Goal: Check status: Check status

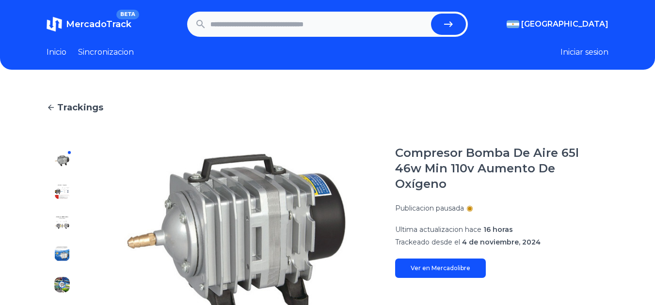
click at [294, 25] on input "text" at bounding box center [318, 24] width 217 height 21
paste input "**********"
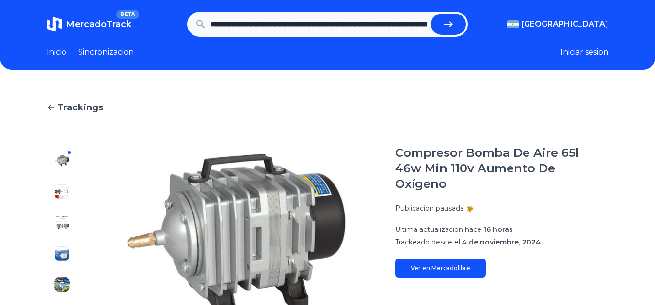
scroll to position [0, 528]
click at [435, 14] on button "submit" at bounding box center [452, 24] width 35 height 21
type input "**********"
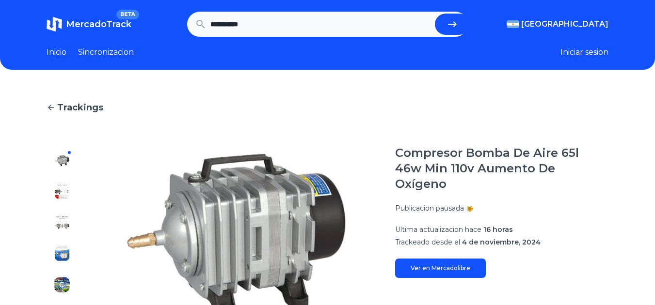
scroll to position [0, 0]
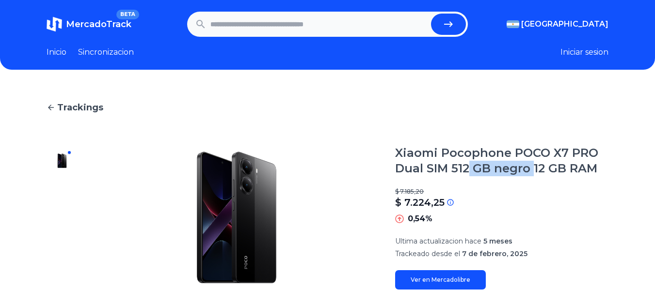
drag, startPoint x: 475, startPoint y: 165, endPoint x: 538, endPoint y: 169, distance: 63.6
click at [538, 169] on h1 "Xiaomi Pocophone POCO X7 PRO Dual SIM 512 GB negro 12 GB RAM" at bounding box center [501, 160] width 213 height 31
click at [539, 169] on h1 "Xiaomi Pocophone POCO X7 PRO Dual SIM 512 GB negro 12 GB RAM" at bounding box center [501, 160] width 213 height 31
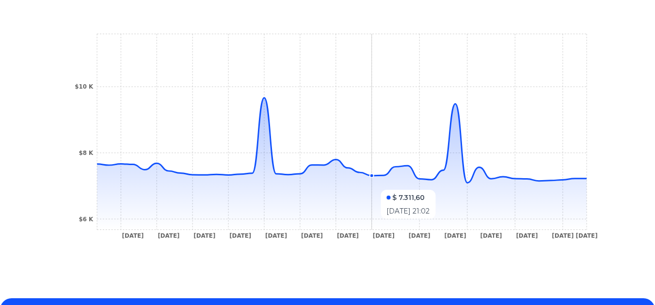
scroll to position [365, 0]
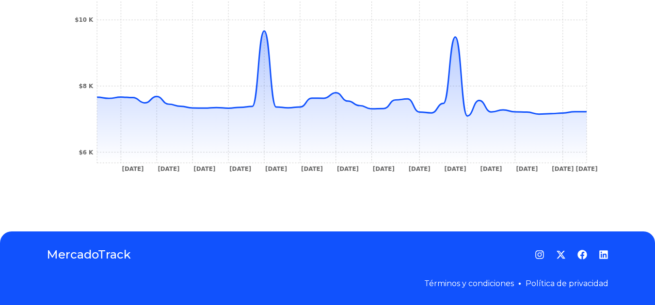
click at [550, 234] on footer "MercadoTrack Términos y condiciones Política de privacidad" at bounding box center [327, 269] width 655 height 74
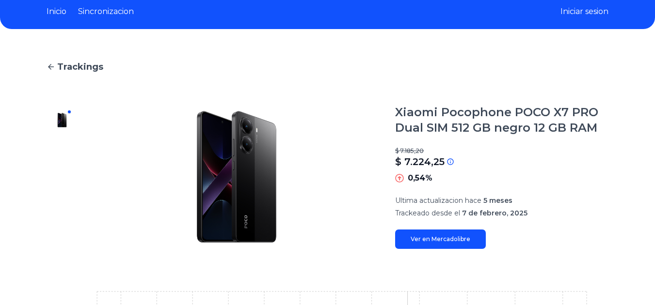
scroll to position [26, 0]
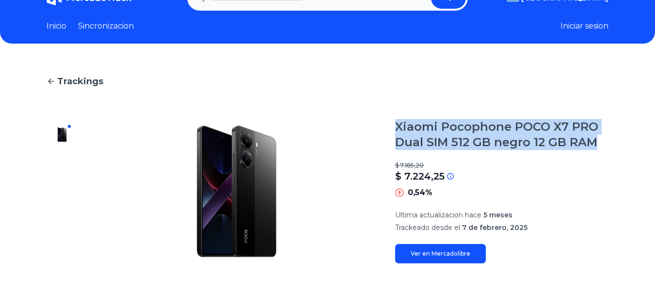
drag, startPoint x: 401, startPoint y: 126, endPoint x: 602, endPoint y: 151, distance: 202.7
click at [602, 151] on div "Xiaomi Pocophone POCO X7 PRO Dual SIM 512 GB negro 12 GB RAM $ 7.185,20 $ 7.224…" at bounding box center [501, 191] width 213 height 144
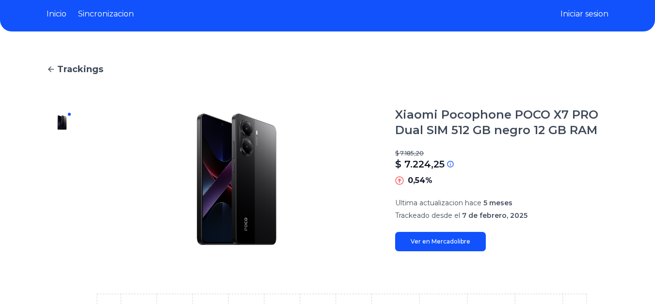
scroll to position [97, 0]
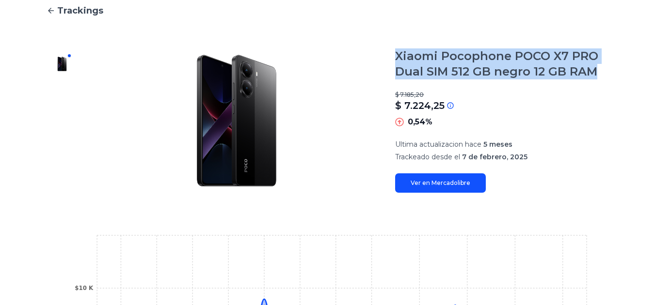
drag, startPoint x: 400, startPoint y: 55, endPoint x: 622, endPoint y: 73, distance: 223.1
click at [622, 73] on div "Trackings Xiaomi Pocophone POCO X7 PRO Dual SIM 512 GB negro 12 GB RAM $ 7.185,…" at bounding box center [327, 236] width 655 height 496
click at [600, 76] on h1 "Xiaomi Pocophone POCO X7 PRO Dual SIM 512 GB negro 12 GB RAM" at bounding box center [501, 63] width 213 height 31
drag, startPoint x: 600, startPoint y: 76, endPoint x: 402, endPoint y: 54, distance: 199.4
click at [402, 54] on h1 "Xiaomi Pocophone POCO X7 PRO Dual SIM 512 GB negro 12 GB RAM" at bounding box center [501, 63] width 213 height 31
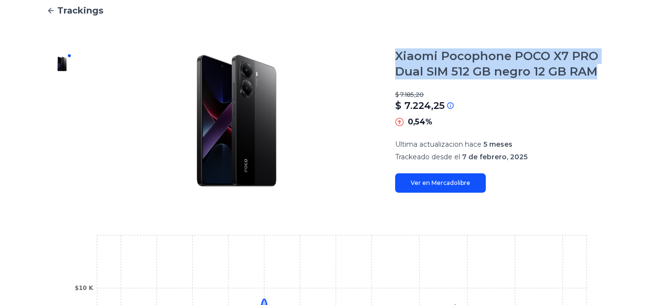
click at [402, 54] on h1 "Xiaomi Pocophone POCO X7 PRO Dual SIM 512 GB negro 12 GB RAM" at bounding box center [501, 63] width 213 height 31
drag, startPoint x: 402, startPoint y: 54, endPoint x: 599, endPoint y: 73, distance: 197.7
click at [599, 73] on h1 "Xiaomi Pocophone POCO X7 PRO Dual SIM 512 GB negro 12 GB RAM" at bounding box center [501, 63] width 213 height 31
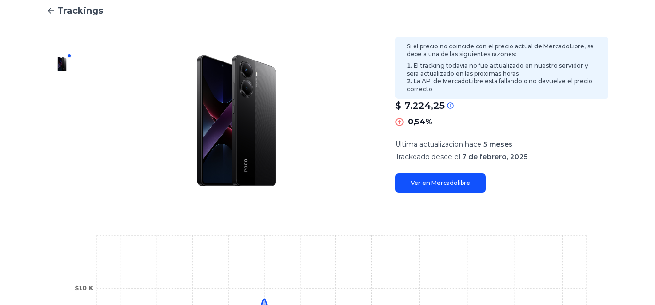
click at [446, 106] on icon at bounding box center [450, 106] width 8 height 8
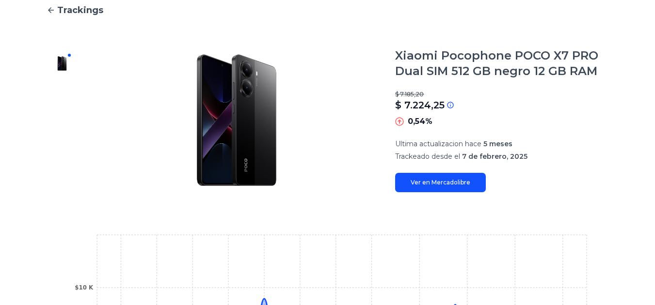
scroll to position [75, 7]
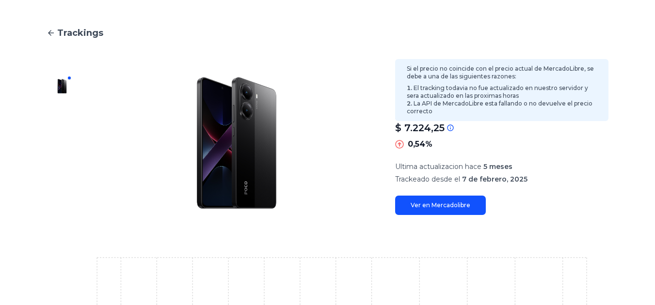
click at [446, 126] on icon at bounding box center [450, 128] width 8 height 8
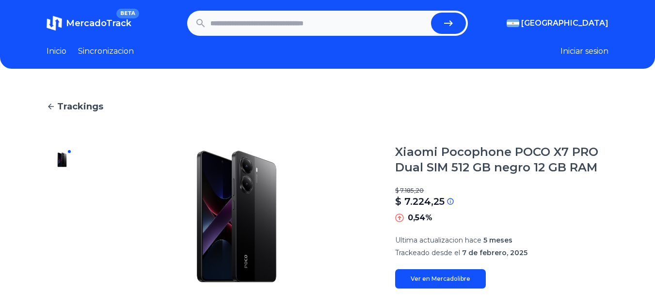
scroll to position [0, 7]
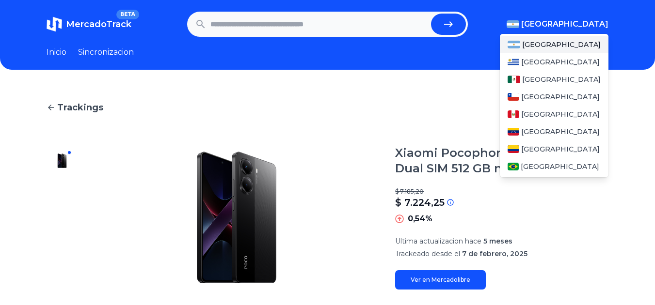
click at [574, 23] on span "[GEOGRAPHIC_DATA]" at bounding box center [564, 24] width 87 height 12
click at [539, 80] on span "[GEOGRAPHIC_DATA]" at bounding box center [561, 80] width 79 height 10
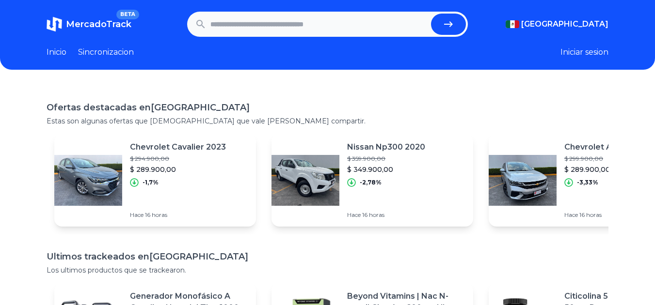
paste input "**********"
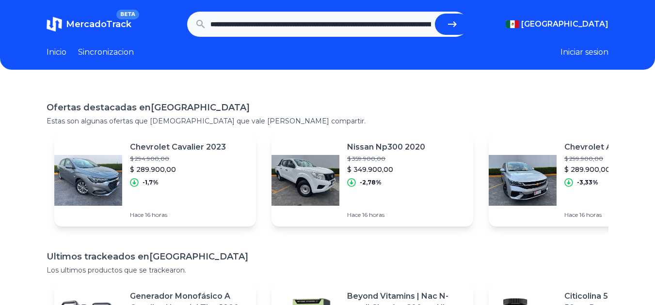
click at [448, 28] on icon "submit" at bounding box center [452, 24] width 12 height 12
type input "**********"
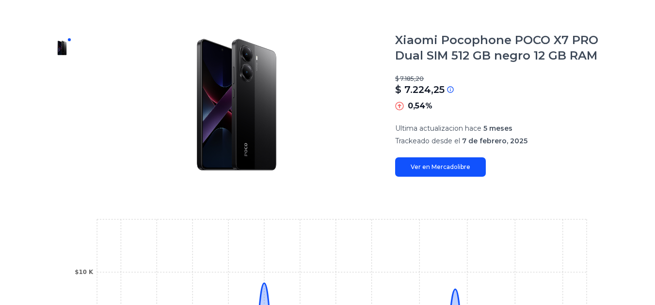
scroll to position [26, 0]
